Goal: Find specific page/section: Find specific page/section

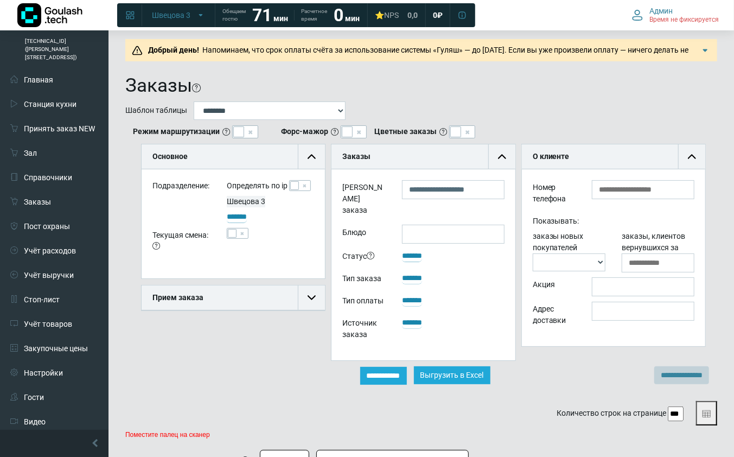
click at [216, 294] on div "Прием заказа" at bounding box center [233, 297] width 183 height 25
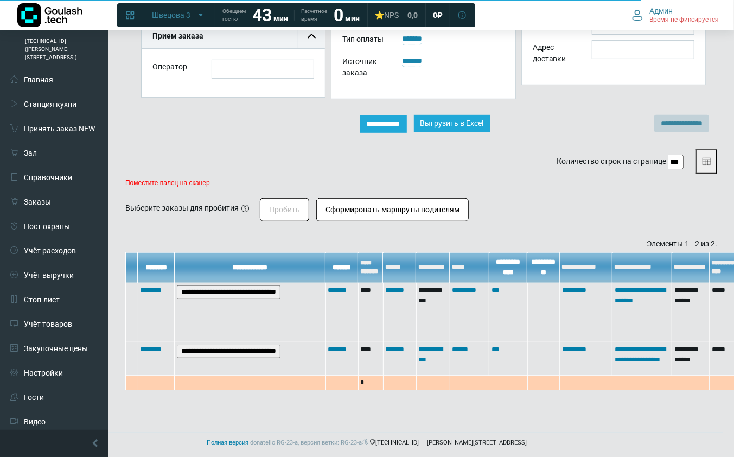
scroll to position [117, 0]
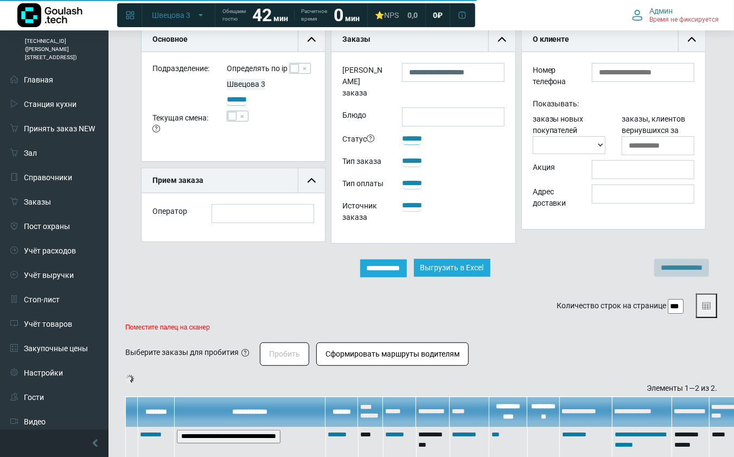
drag, startPoint x: 74, startPoint y: 207, endPoint x: 139, endPoint y: 168, distance: 75.5
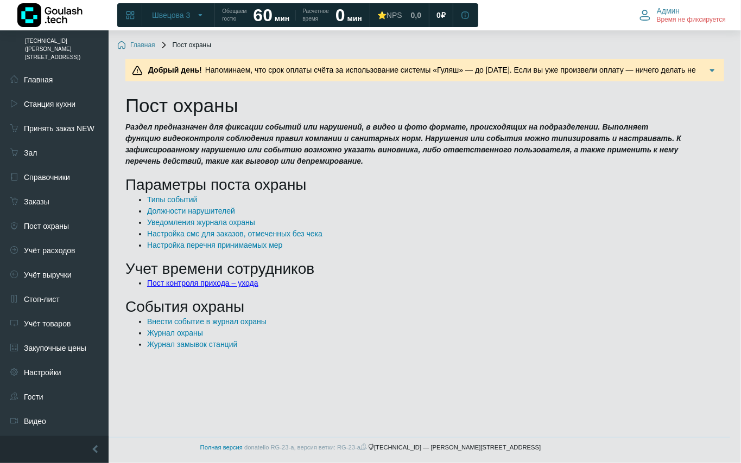
click at [216, 283] on link "Пост контроля прихода – ухода" at bounding box center [202, 283] width 111 height 9
click at [185, 283] on link "Пост контроля прихода – ухода" at bounding box center [202, 283] width 111 height 9
